Goal: Browse casually

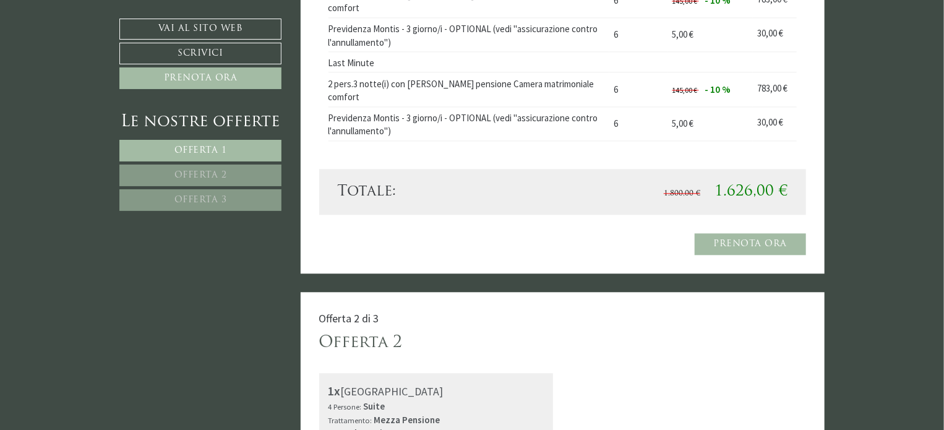
scroll to position [1390, 0]
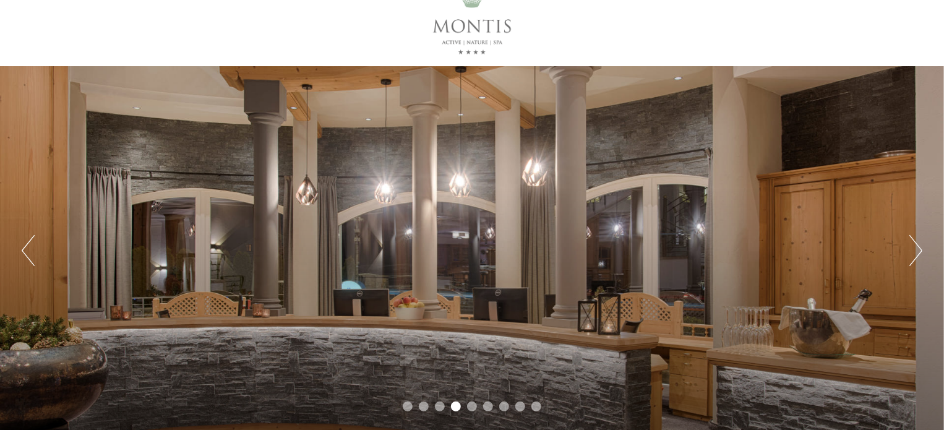
scroll to position [17, 0]
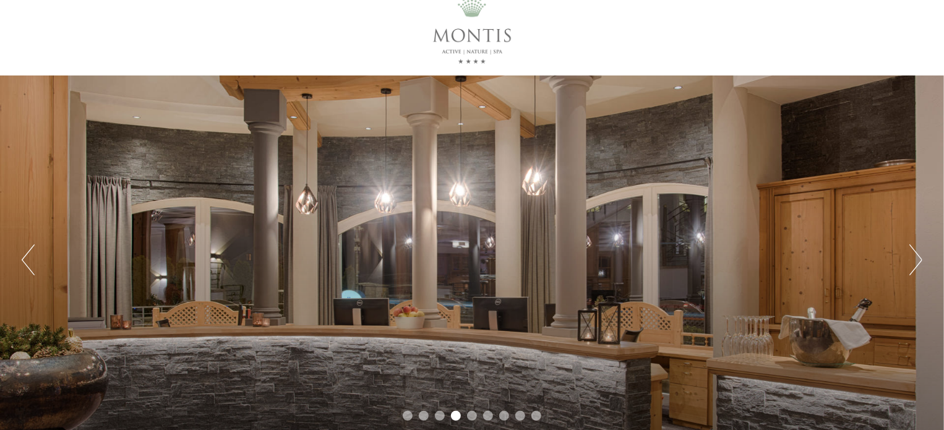
click at [921, 266] on button "Next" at bounding box center [915, 259] width 13 height 31
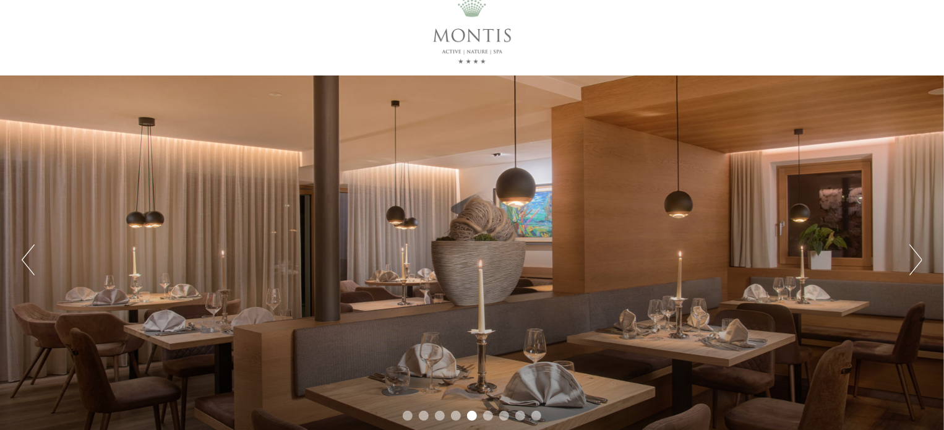
click at [921, 266] on button "Next" at bounding box center [915, 259] width 13 height 31
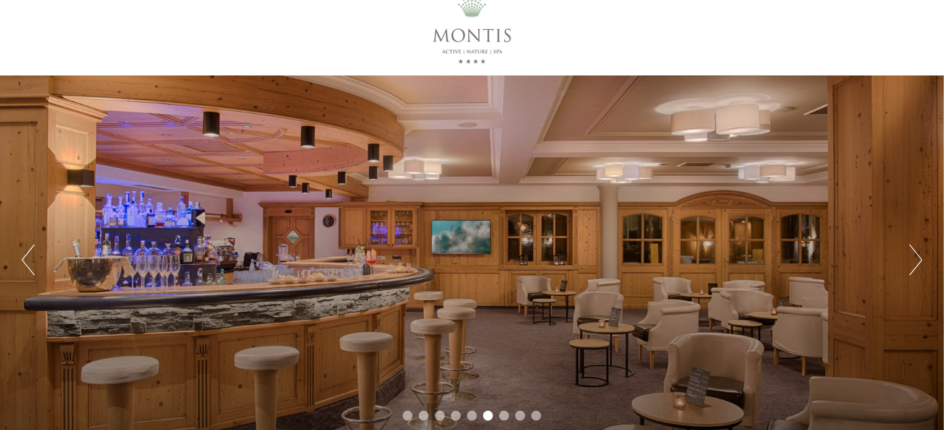
click at [921, 266] on button "Next" at bounding box center [915, 259] width 13 height 31
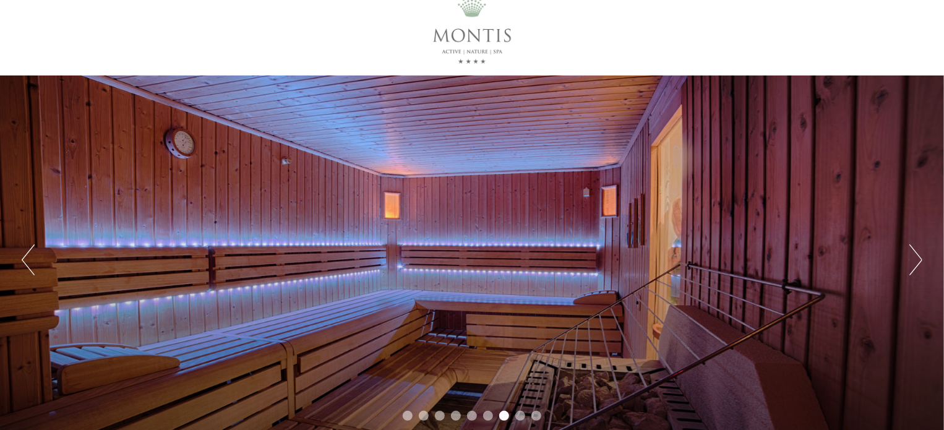
click at [921, 266] on button "Next" at bounding box center [915, 259] width 13 height 31
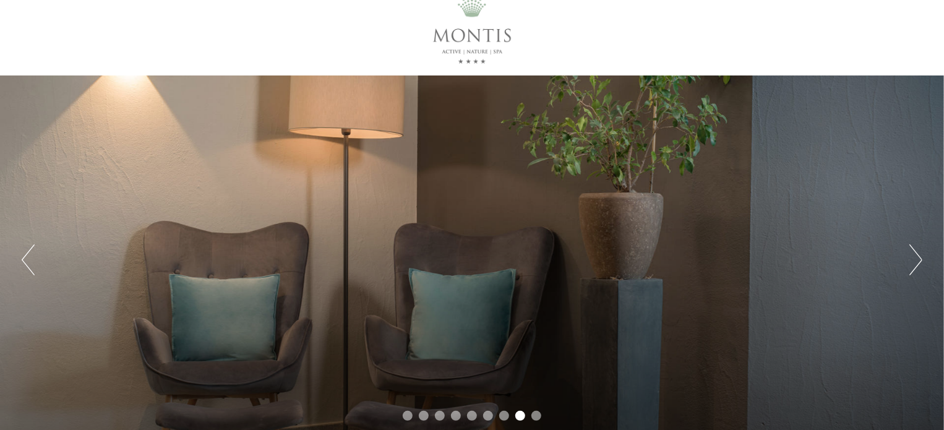
click at [921, 266] on button "Next" at bounding box center [915, 259] width 13 height 31
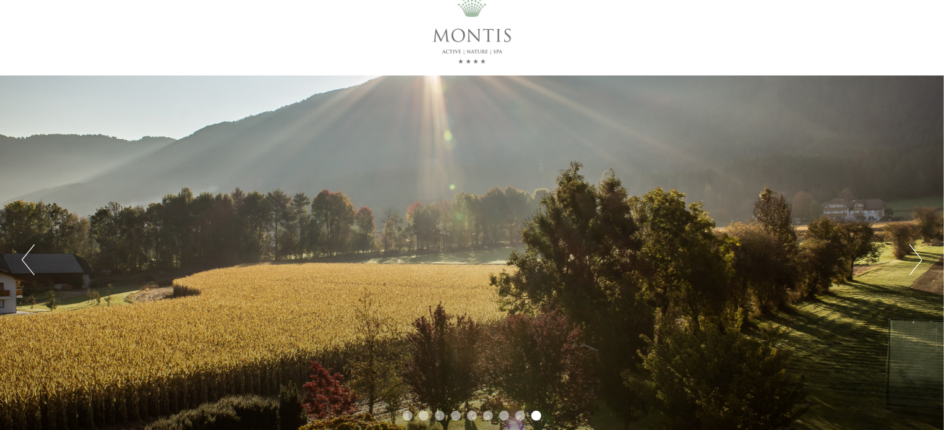
click at [921, 266] on button "Next" at bounding box center [915, 259] width 13 height 31
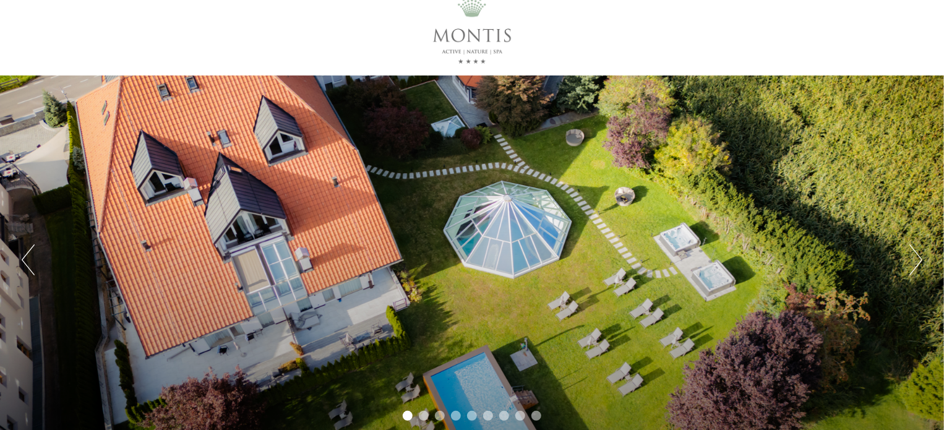
click at [921, 266] on button "Next" at bounding box center [915, 259] width 13 height 31
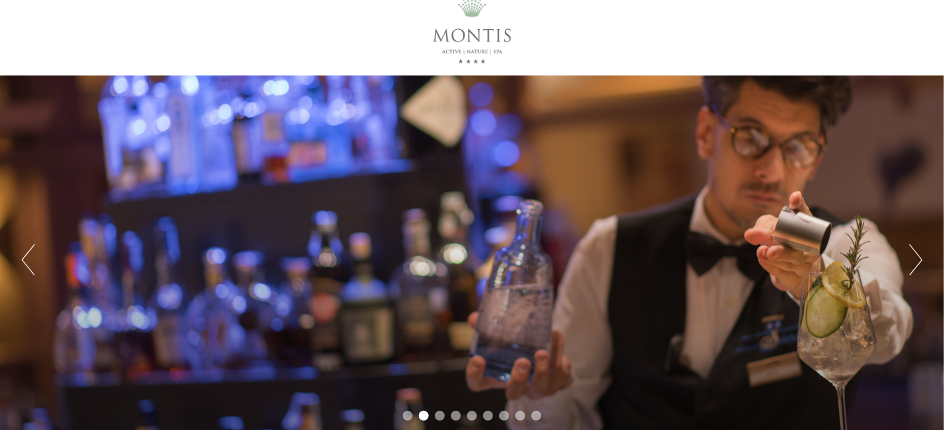
click at [921, 266] on button "Next" at bounding box center [915, 259] width 13 height 31
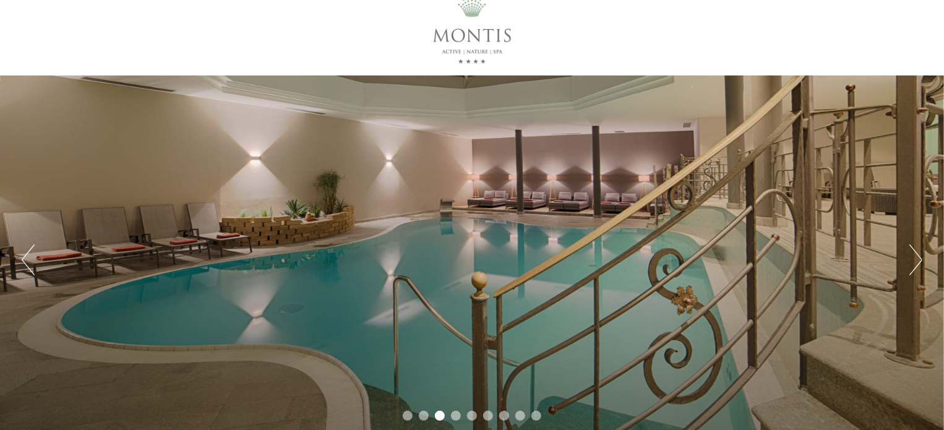
click at [921, 266] on button "Next" at bounding box center [915, 259] width 13 height 31
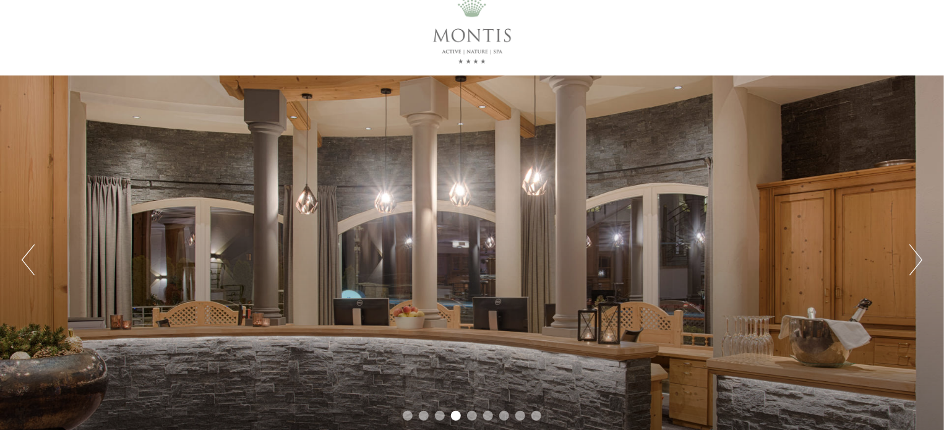
click at [921, 266] on button "Next" at bounding box center [915, 259] width 13 height 31
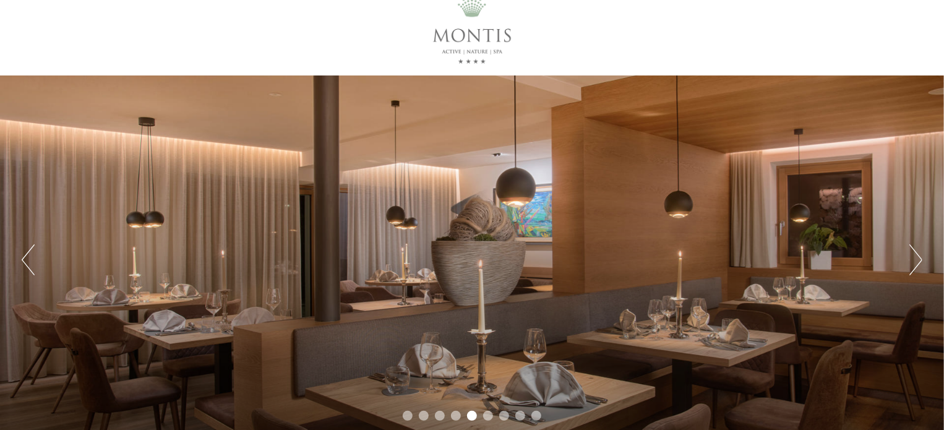
click at [921, 266] on button "Next" at bounding box center [915, 259] width 13 height 31
